Goal: Find specific page/section: Find specific page/section

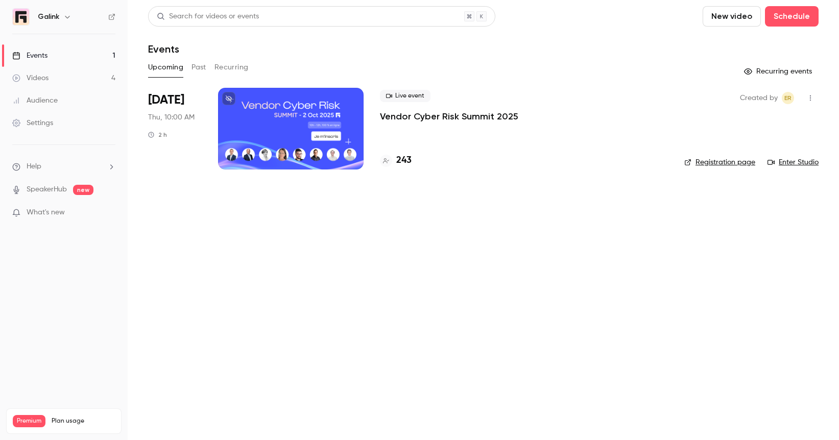
click at [413, 162] on div "243" at bounding box center [524, 161] width 288 height 14
click at [405, 160] on h4 "243" at bounding box center [403, 161] width 15 height 14
